Goal: Transaction & Acquisition: Subscribe to service/newsletter

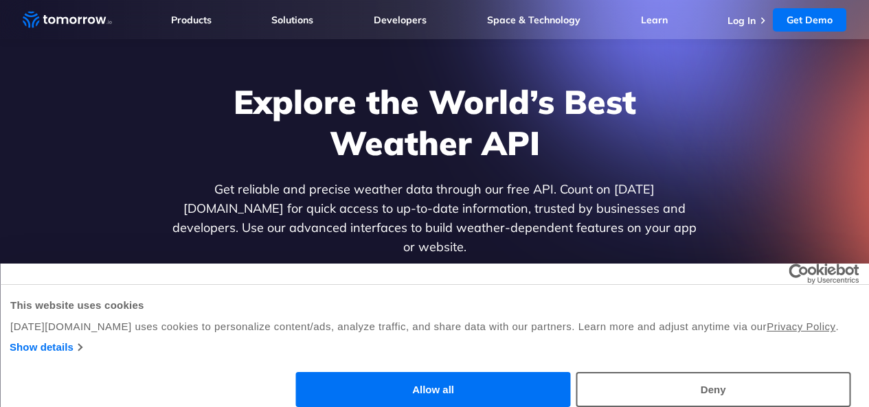
scroll to position [94, 0]
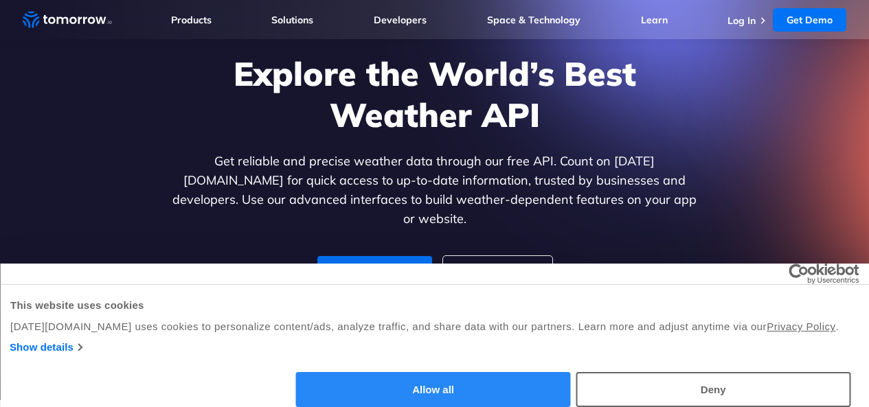
click at [571, 372] on button "Allow all" at bounding box center [433, 389] width 275 height 35
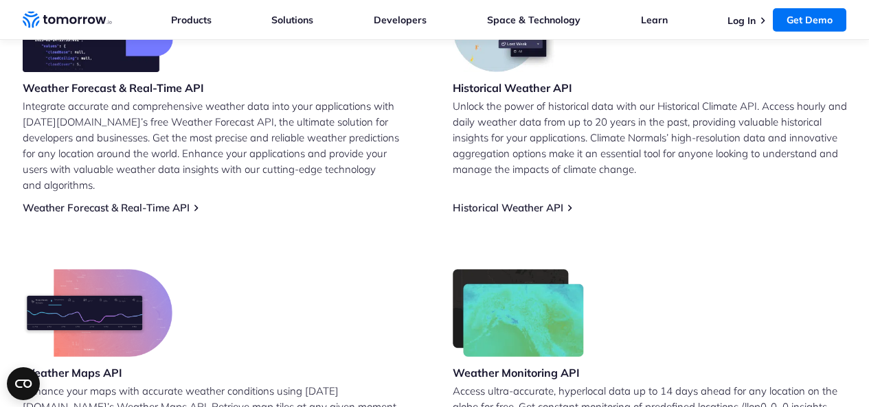
scroll to position [655, 0]
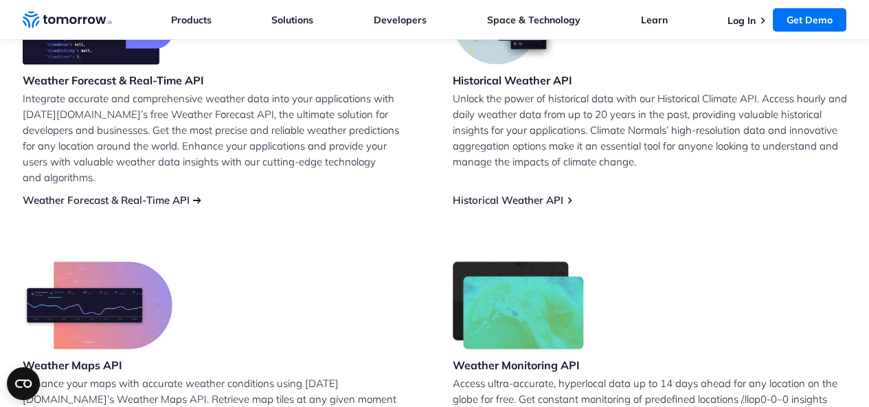
click at [157, 194] on link "Weather Forecast & Real-Time API" at bounding box center [106, 200] width 167 height 13
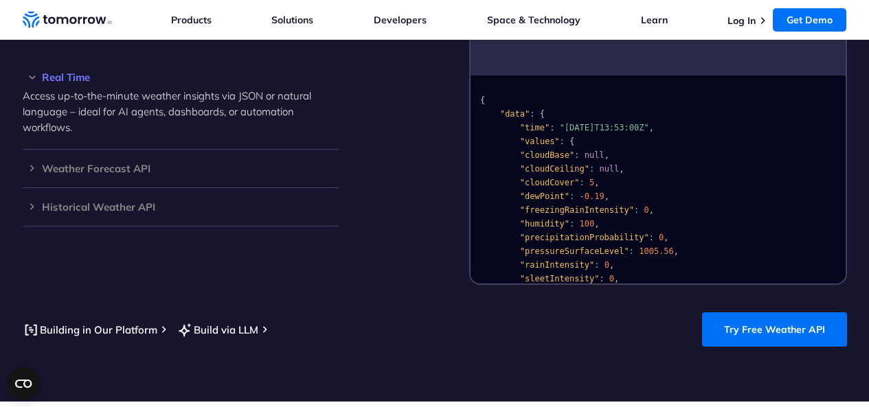
scroll to position [1305, 0]
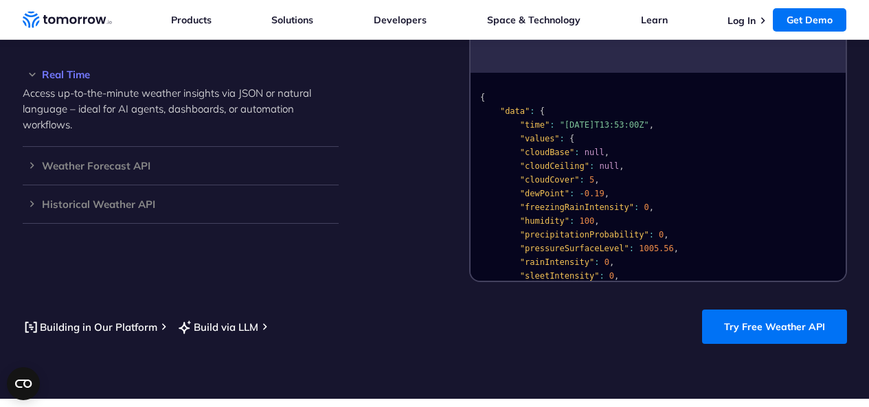
click at [764, 292] on section "Integrate and Adapt with the World’s Best Free LLM-Ready Weather API Access 60+…" at bounding box center [434, 140] width 869 height 518
click at [771, 317] on link "Try Free Weather API" at bounding box center [774, 327] width 145 height 34
